Goal: Task Accomplishment & Management: Use online tool/utility

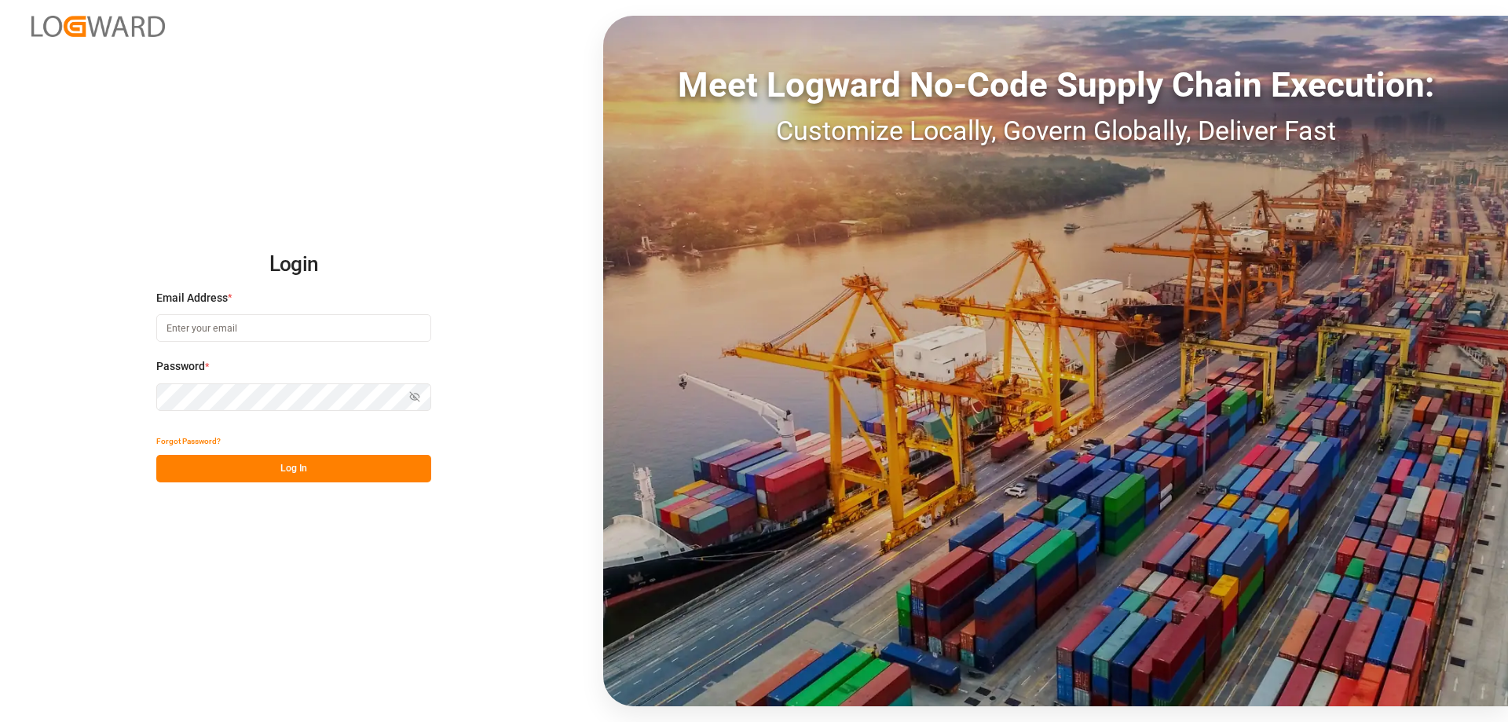
click at [241, 332] on input at bounding box center [293, 327] width 275 height 27
type input "[EMAIL_ADDRESS][DOMAIN_NAME]"
click at [317, 464] on button "Log In" at bounding box center [293, 468] width 275 height 27
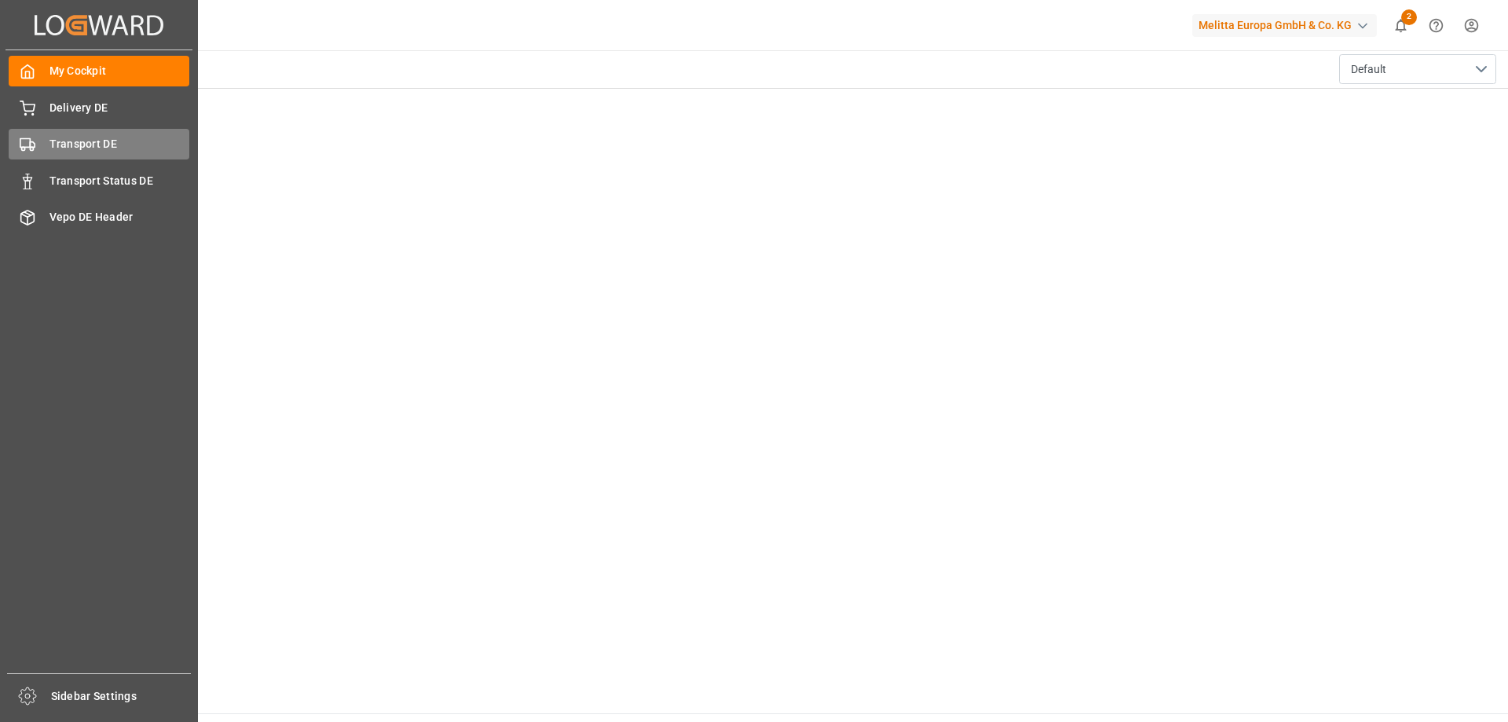
click at [79, 146] on span "Transport DE" at bounding box center [119, 144] width 141 height 16
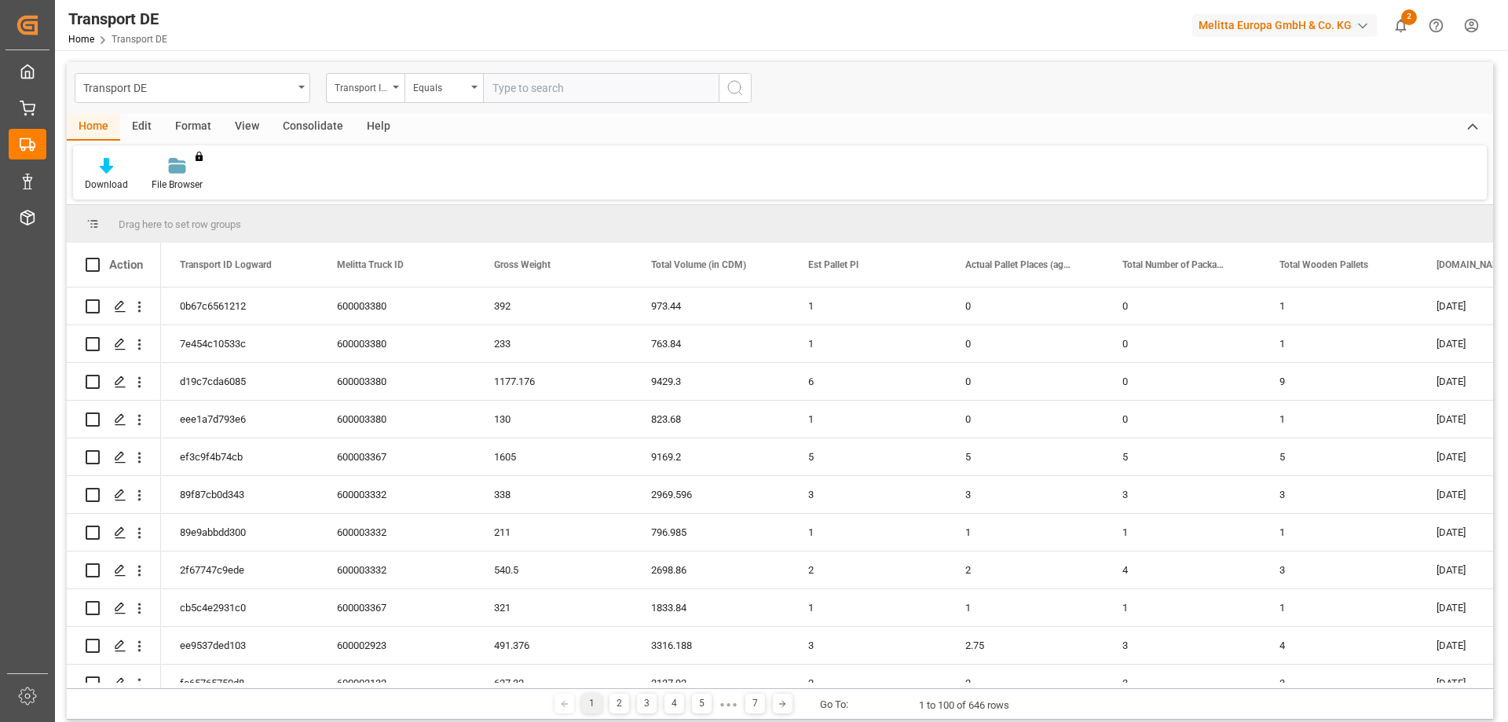
click at [546, 84] on input "text" at bounding box center [601, 88] width 236 height 30
paste input "2f67747c9ede"
type input "2f67747c9ede"
click at [743, 90] on icon "search button" at bounding box center [735, 88] width 19 height 19
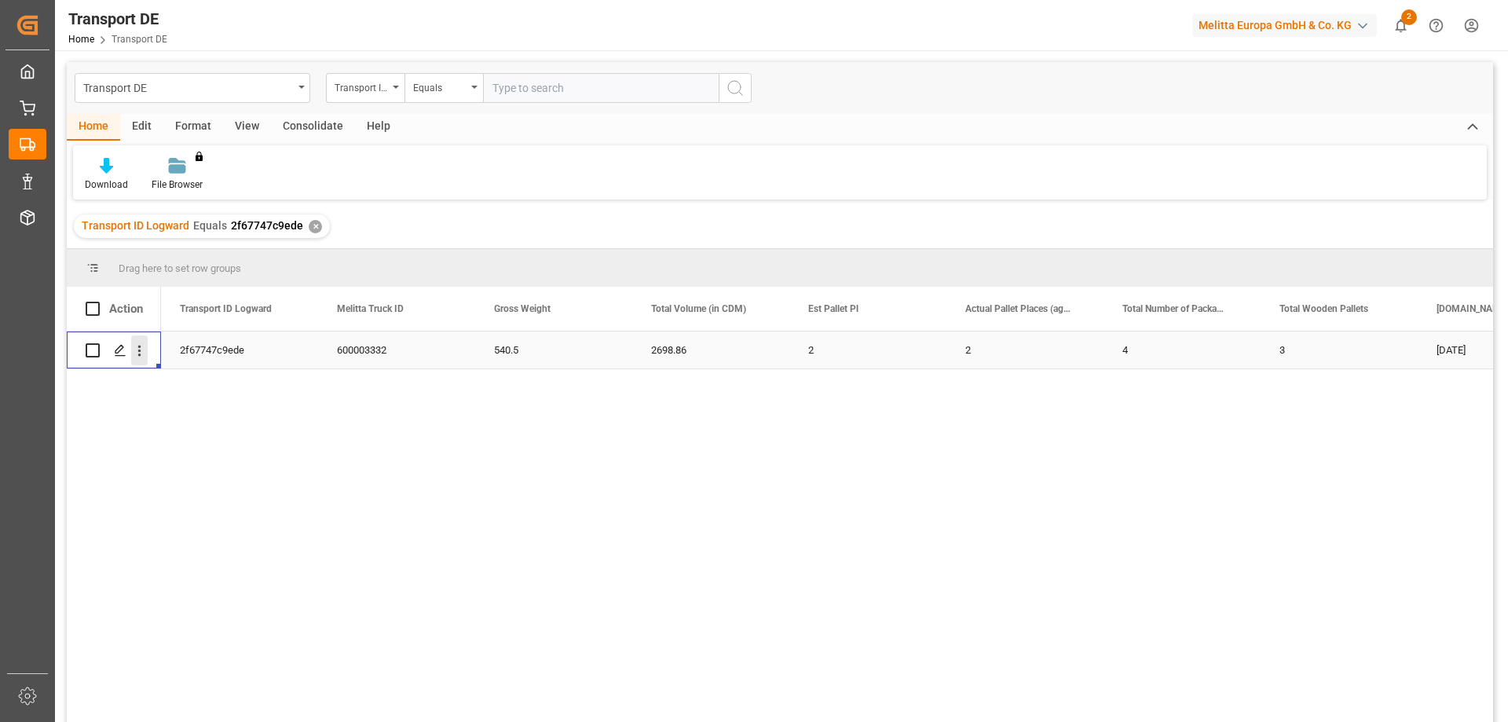
click at [139, 353] on icon "open menu" at bounding box center [139, 350] width 16 height 16
click at [170, 383] on span "Press SPACE to select this row." at bounding box center [157, 383] width 27 height 16
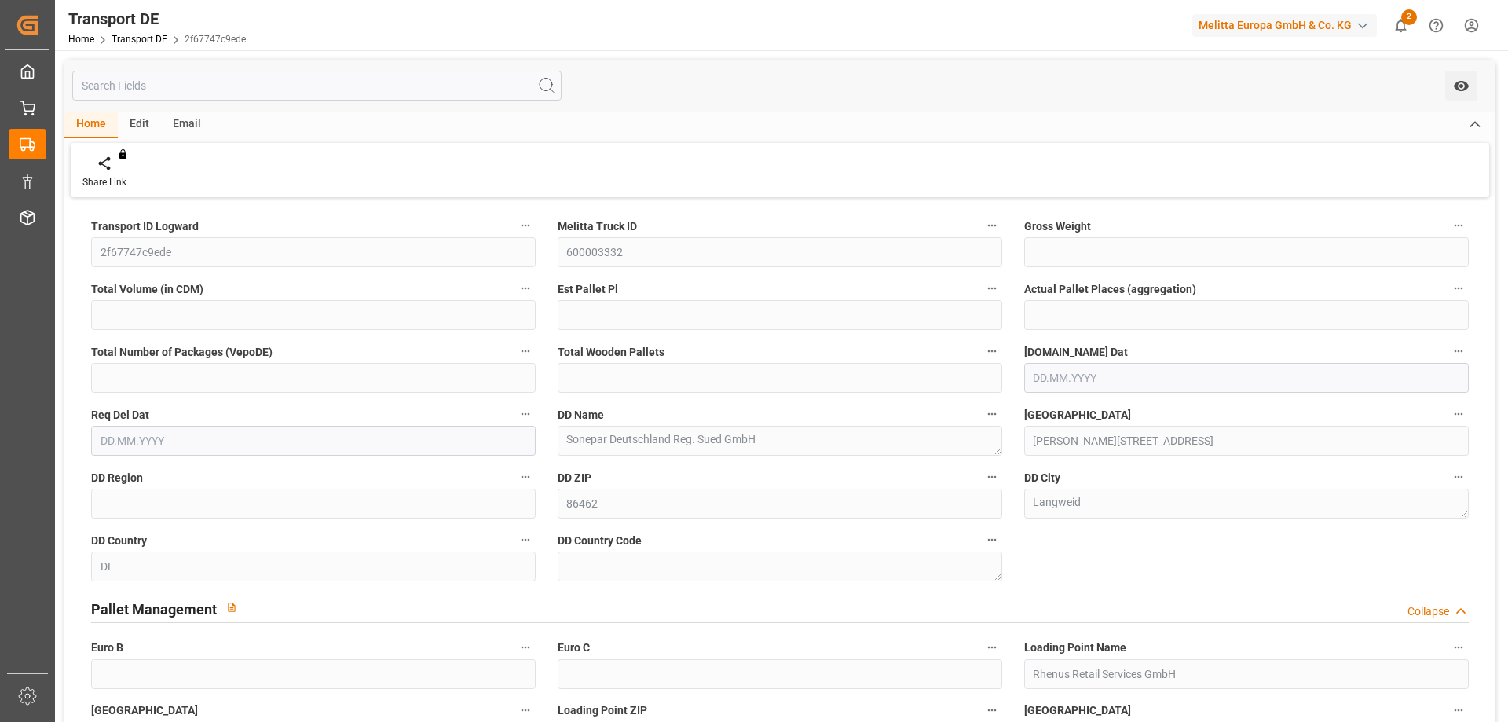
type input "540.5"
type input "2698.86"
type input "2"
type input "4"
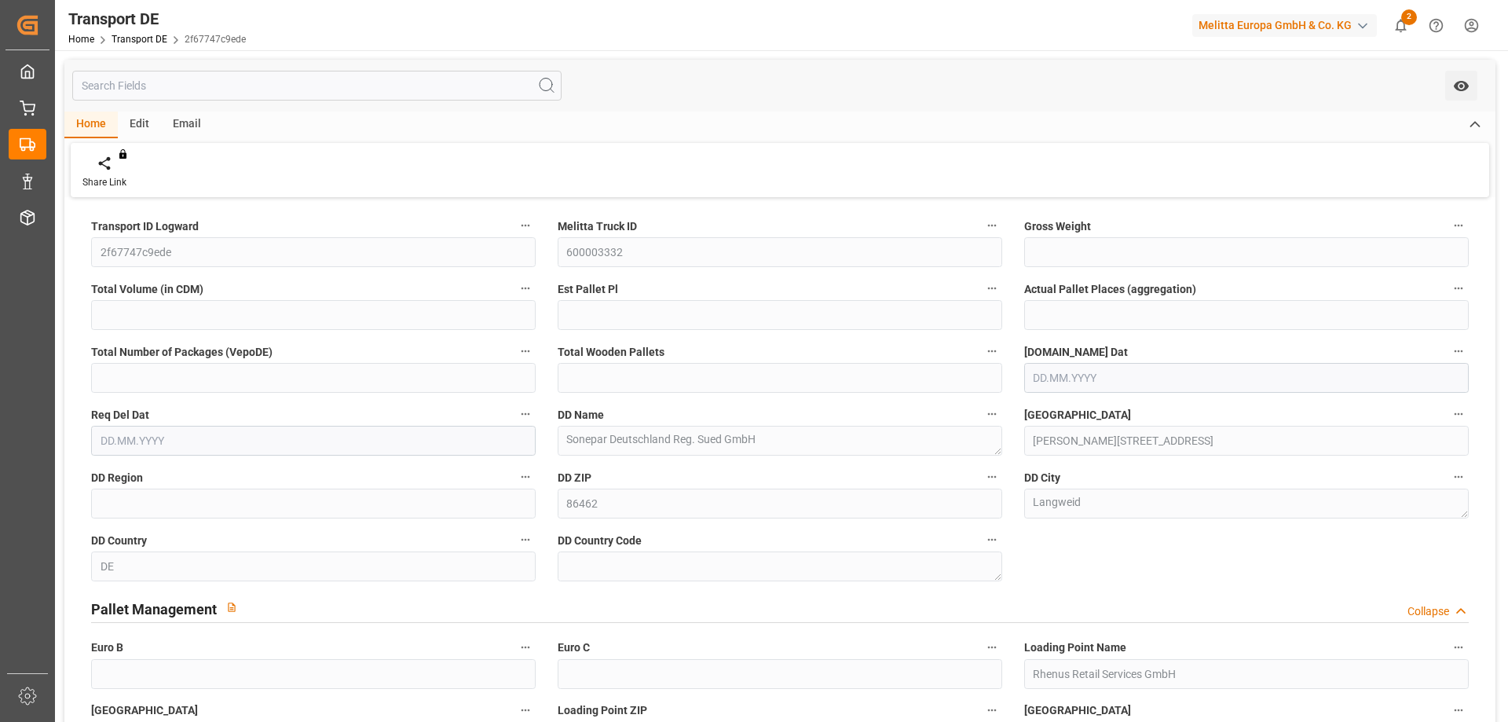
type input "3"
type input "86"
type input "1"
type input "3"
type input "[DATE]"
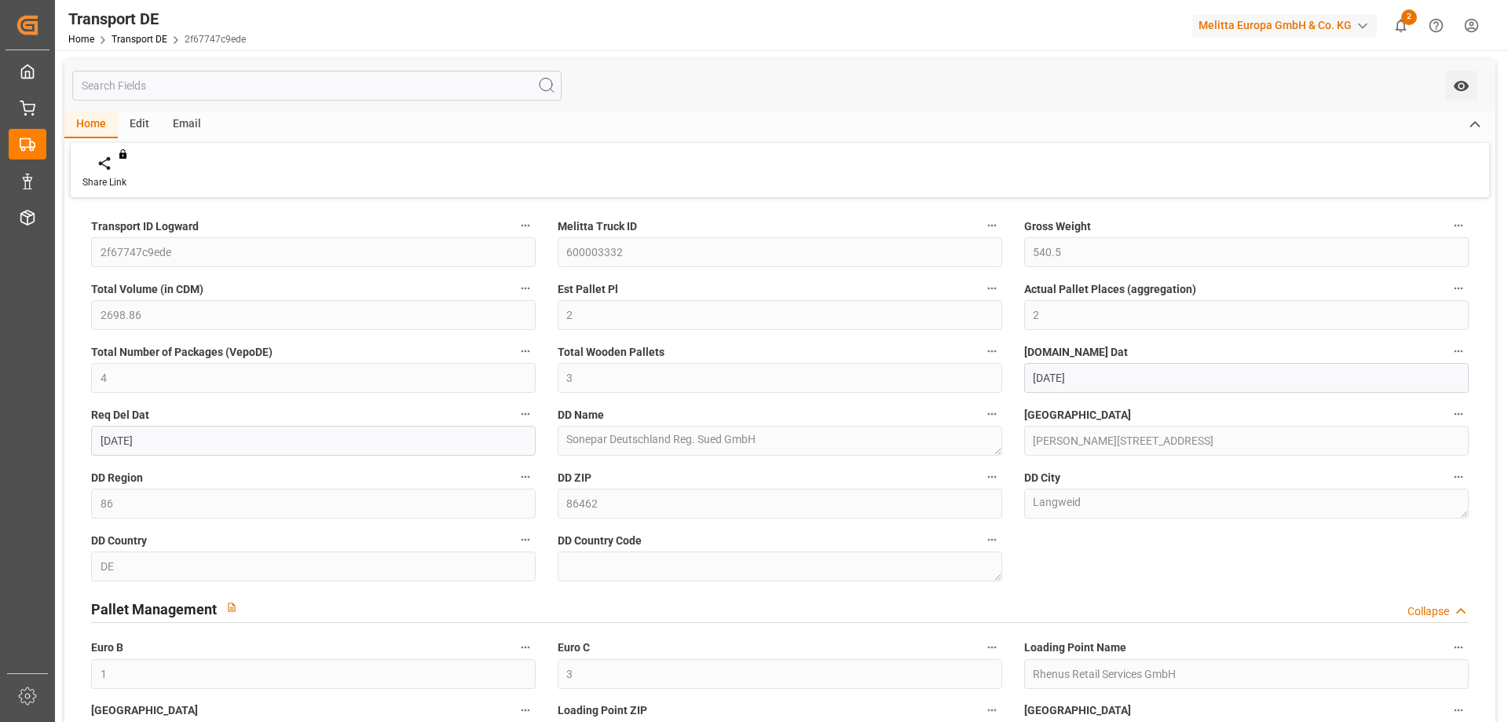
type input "[DATE]"
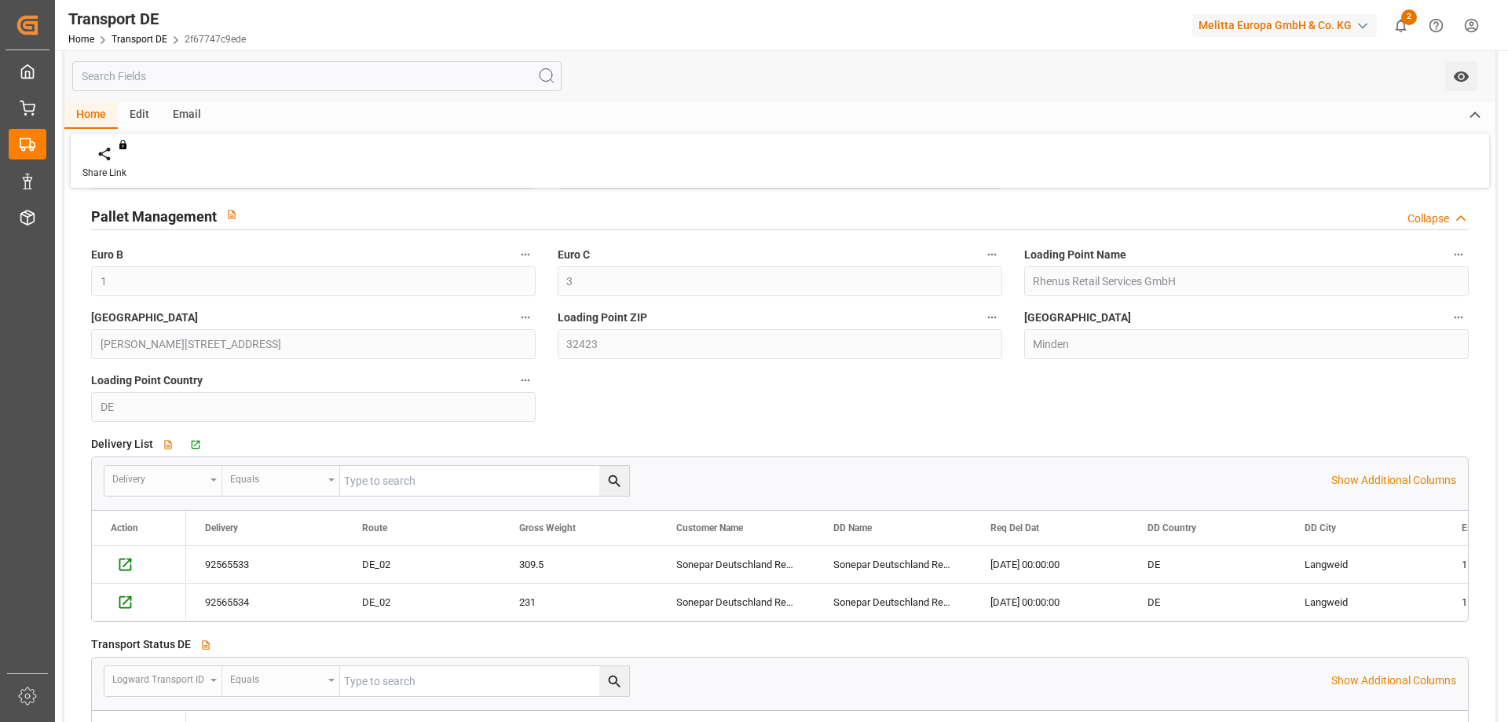
scroll to position [550, 0]
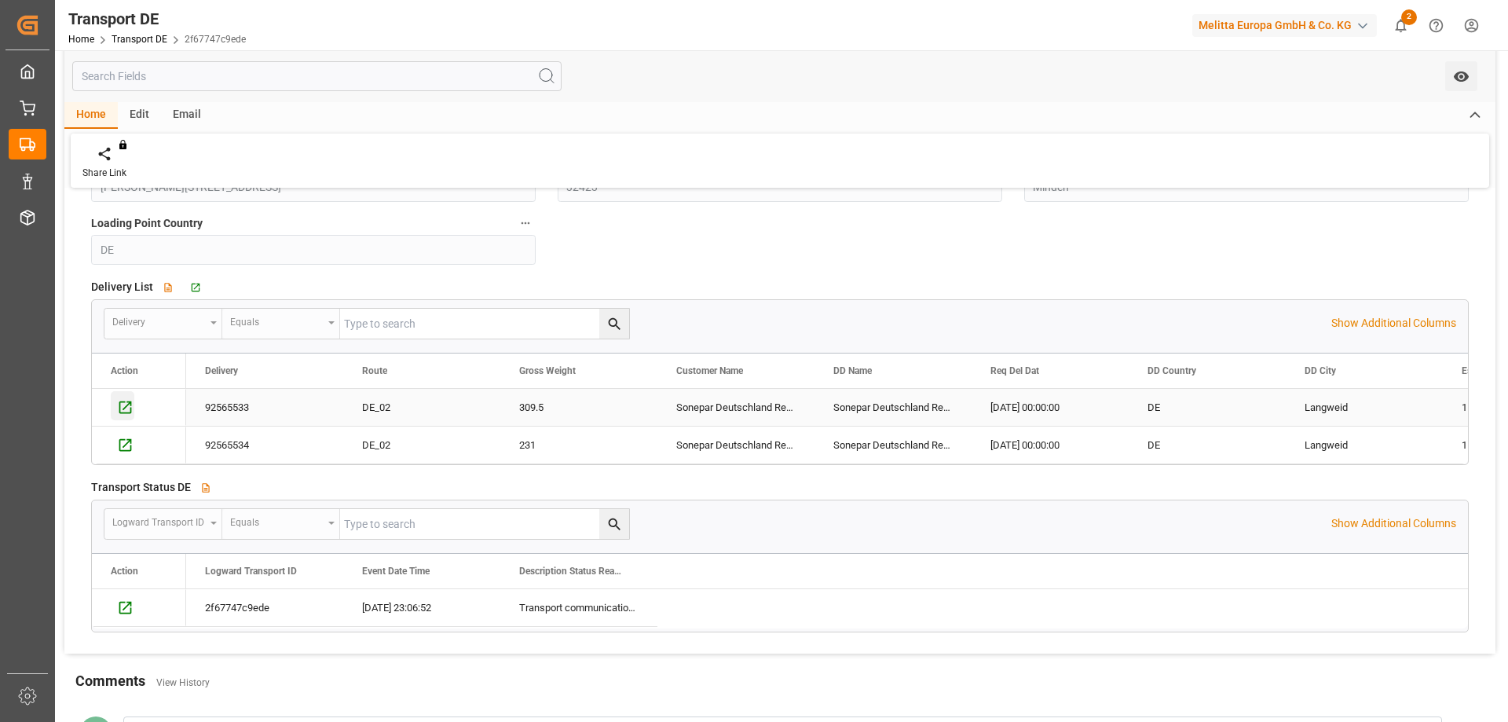
click at [126, 405] on icon "Press SPACE to select this row." at bounding box center [125, 407] width 16 height 16
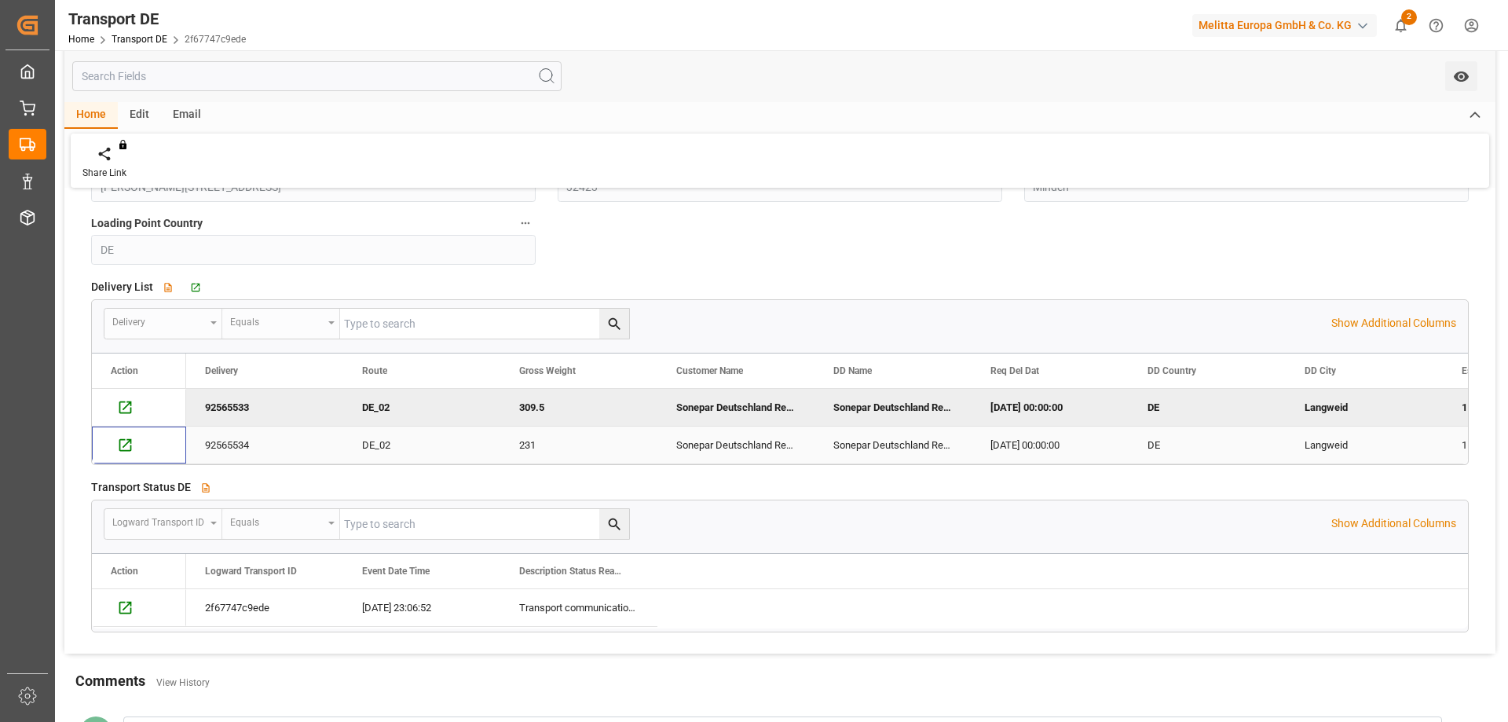
click at [134, 450] on div "Press SPACE to select this row." at bounding box center [139, 442] width 57 height 31
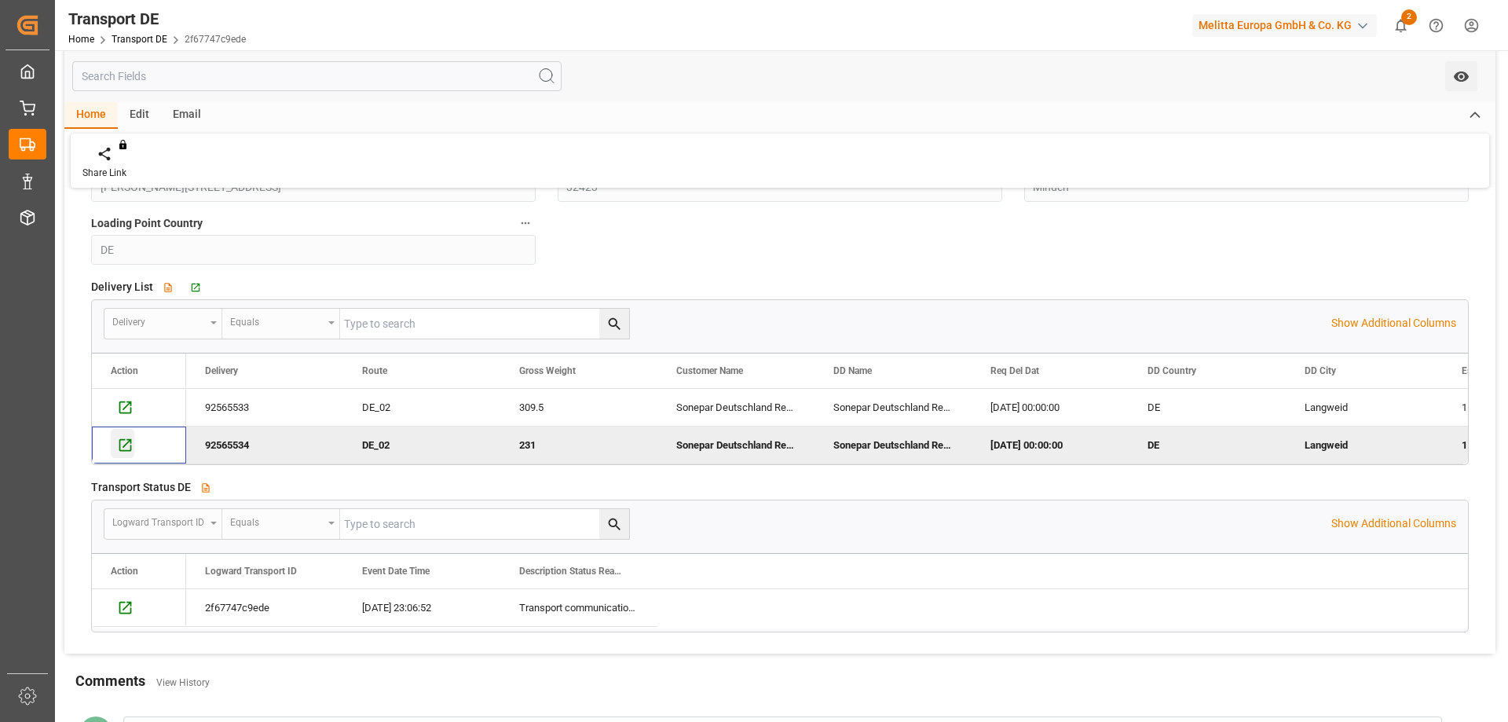
click at [127, 443] on icon "Press SPACE to deselect this row." at bounding box center [125, 444] width 13 height 13
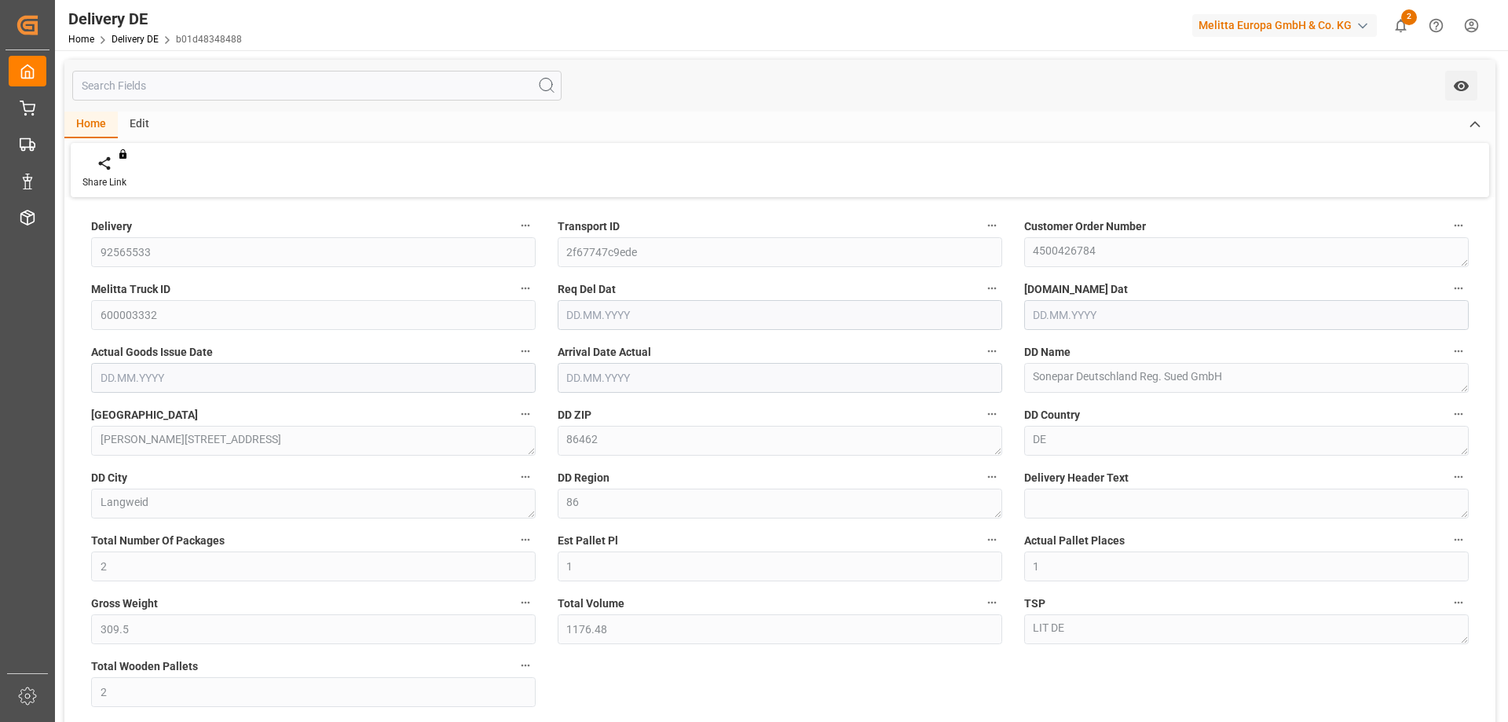
type input "2"
type input "1"
type input "309.5"
type input "1176.48"
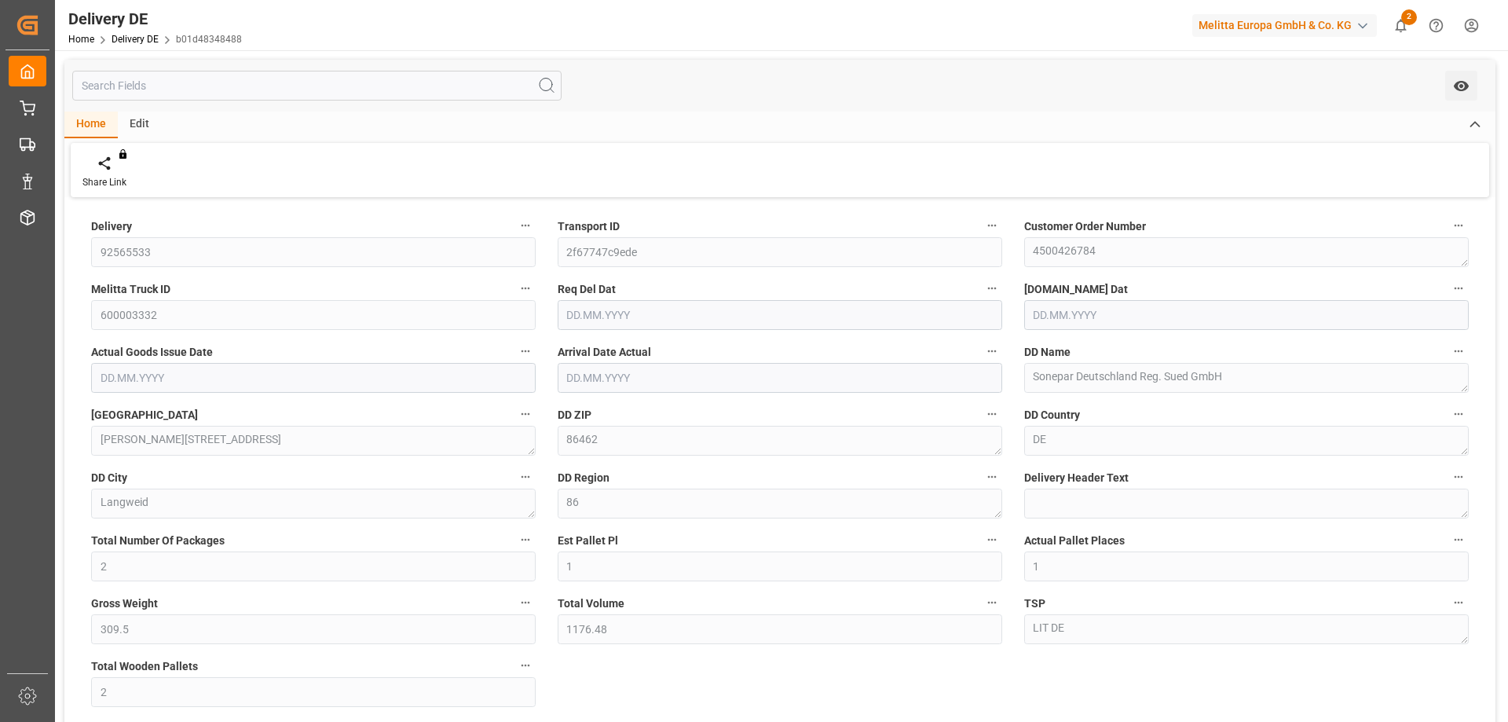
type input "2"
type input "[DATE]"
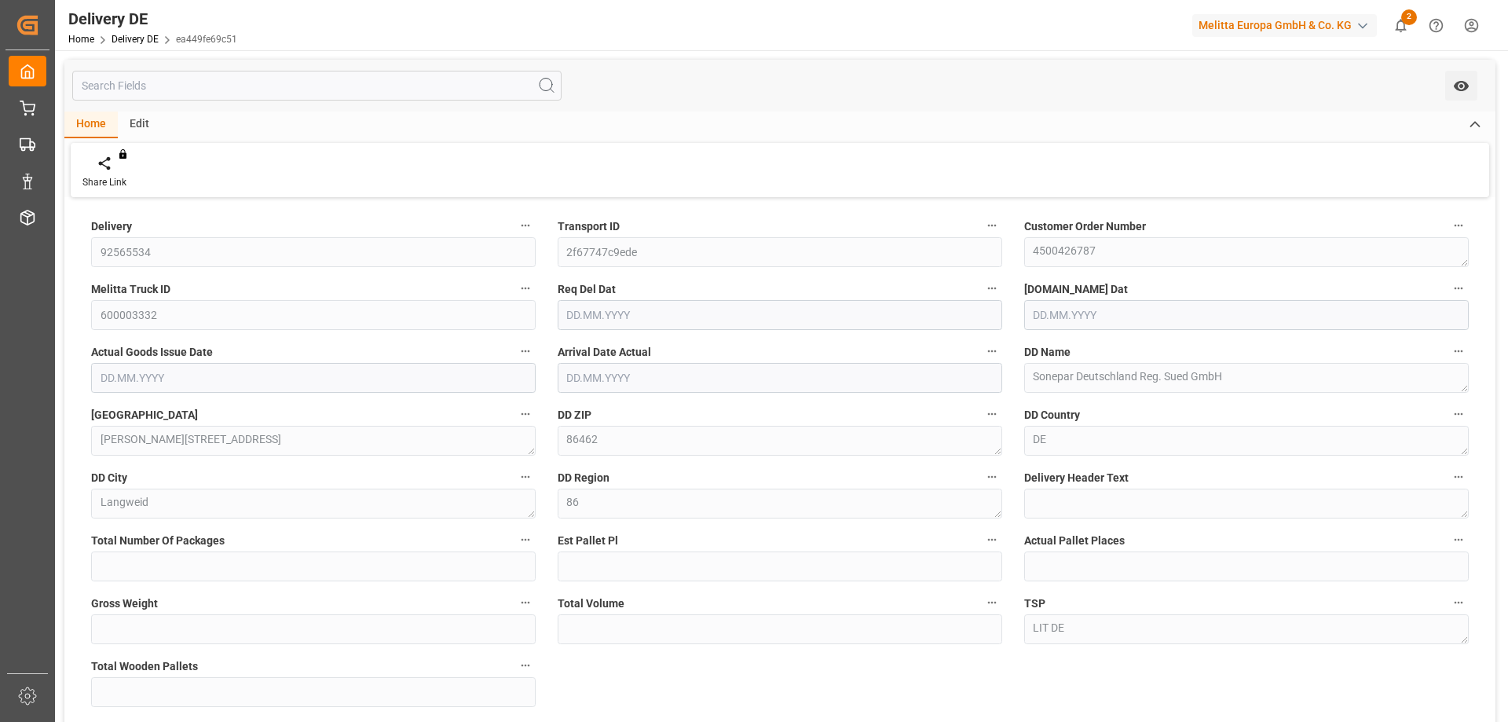
type input "2"
type input "1"
type input "231"
type input "1522.38"
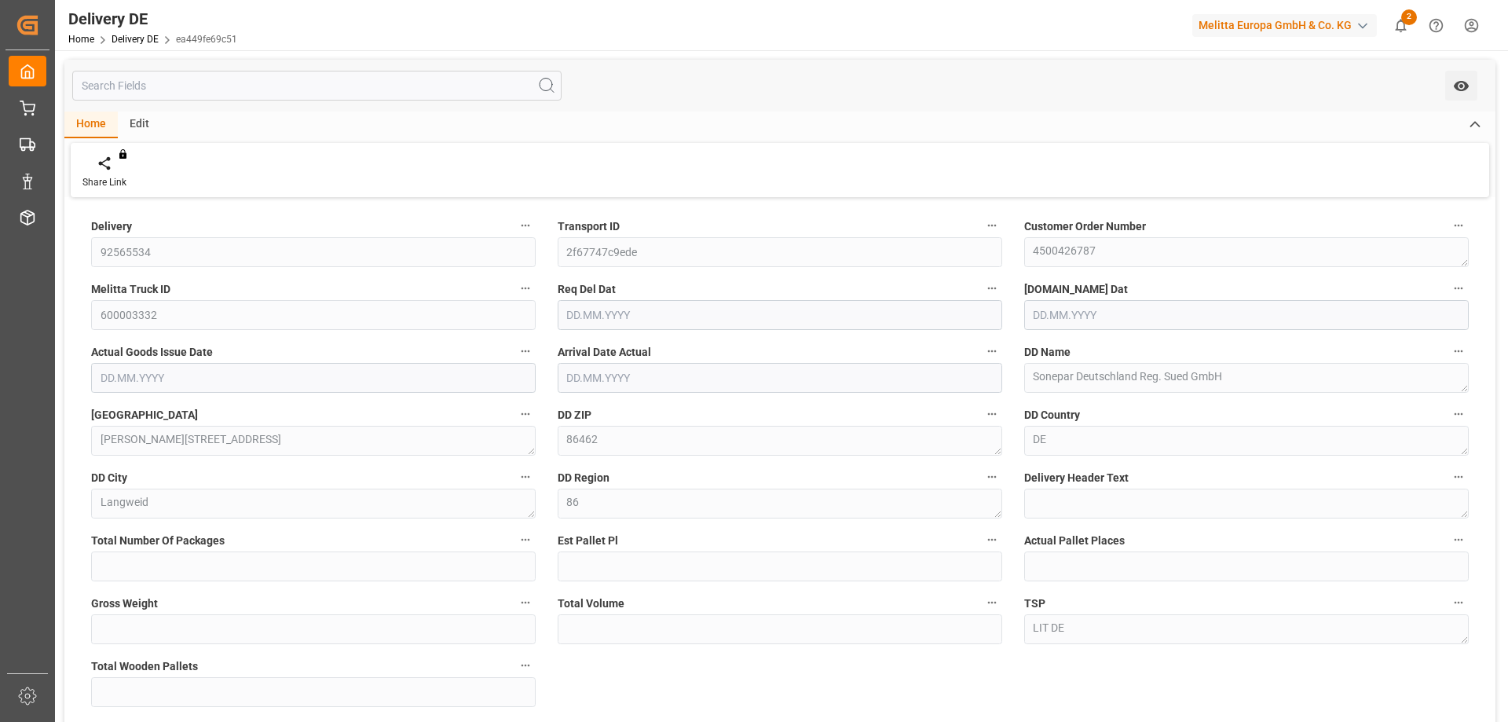
type input "1"
type input "[DATE]"
